Goal: Check status

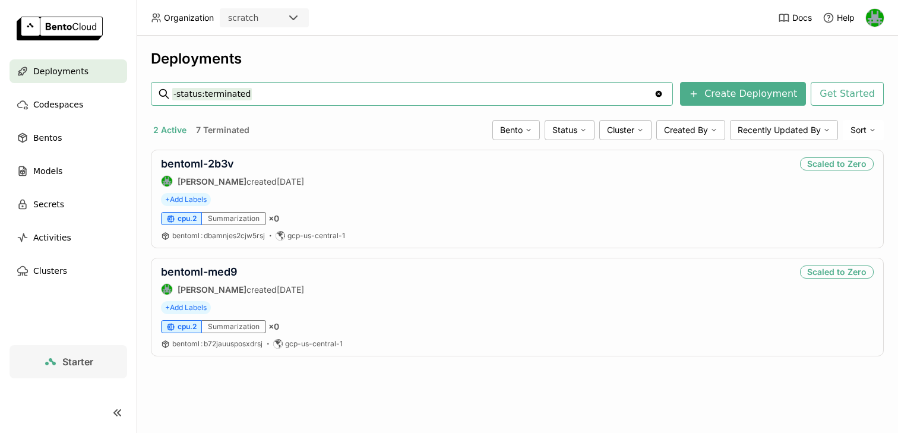
click at [265, 24] on div "scratch" at bounding box center [253, 18] width 65 height 17
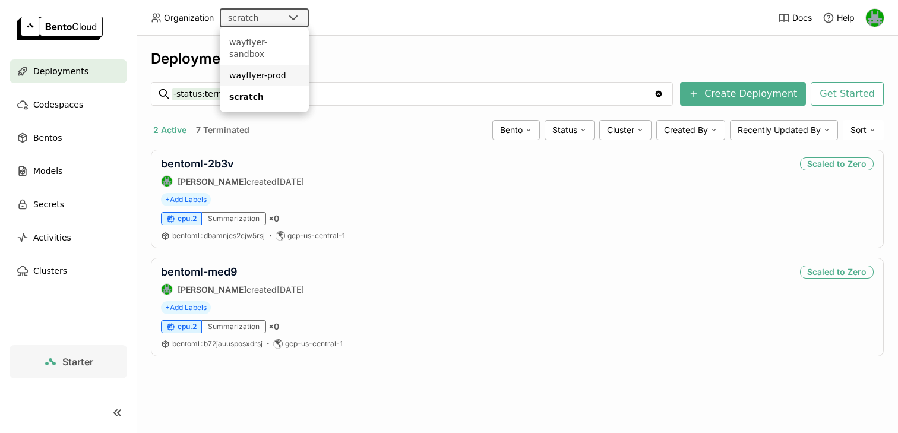
click at [267, 70] on div "wayflyer-prod" at bounding box center [264, 76] width 70 height 12
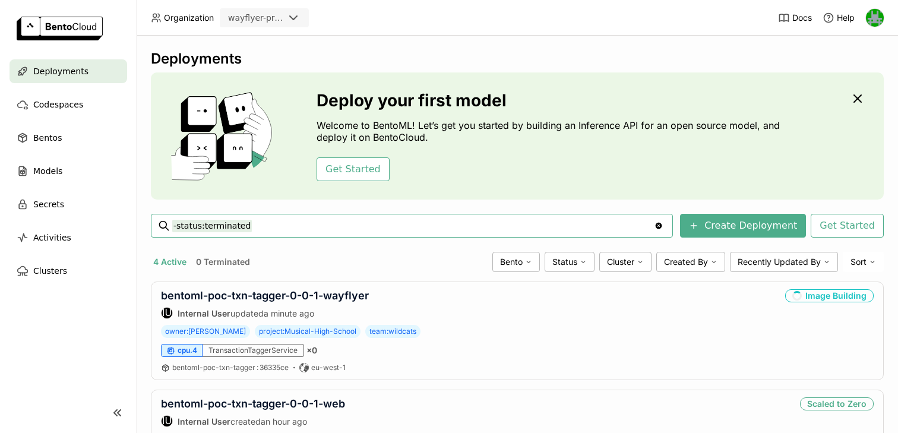
scroll to position [207, 0]
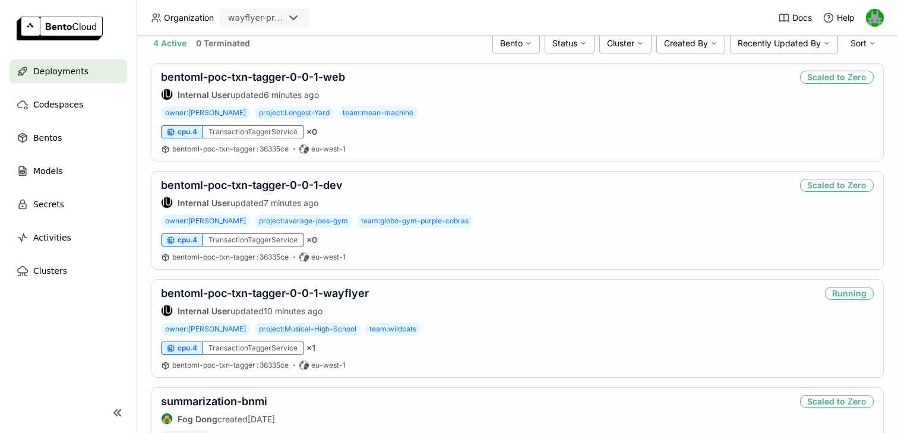
scroll to position [213, 0]
